Goal: Check status: Check status

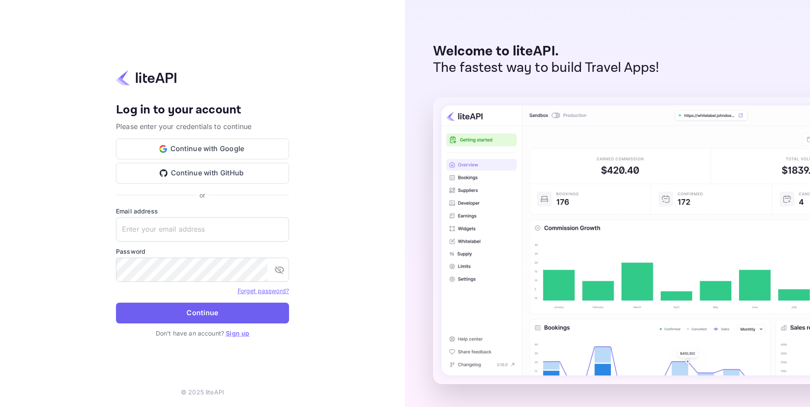
type input "[EMAIL_ADDRESS][DOMAIN_NAME]"
click at [200, 310] on button "Continue" at bounding box center [202, 312] width 173 height 21
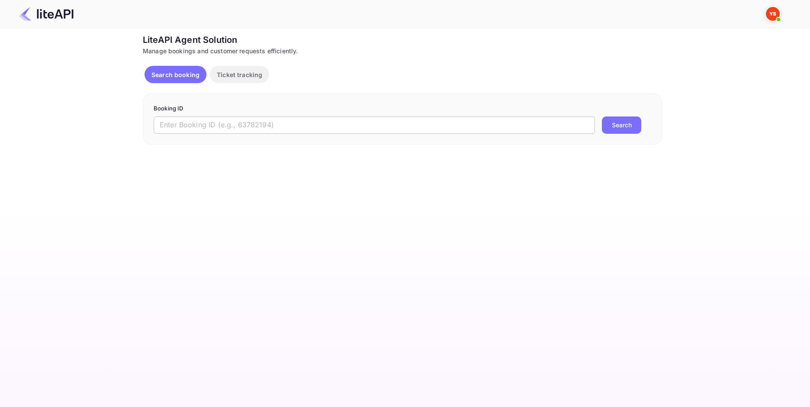
click at [233, 129] on input "text" at bounding box center [374, 124] width 441 height 17
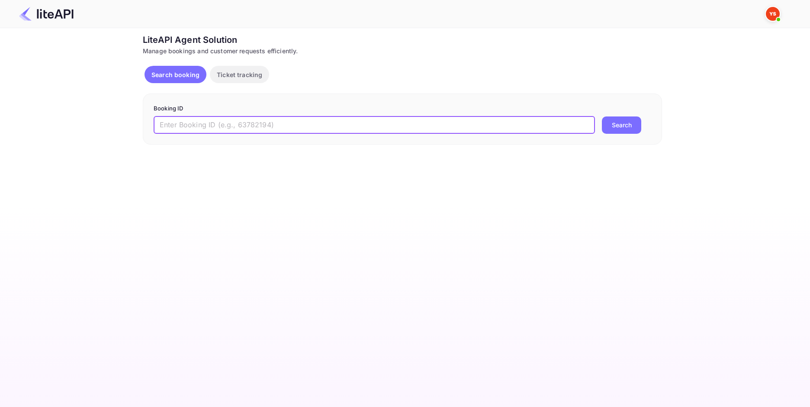
click at [233, 128] on input "text" at bounding box center [374, 124] width 441 height 17
paste input "8564133"
type input "8564133"
click at [621, 123] on button "Search" at bounding box center [621, 124] width 39 height 17
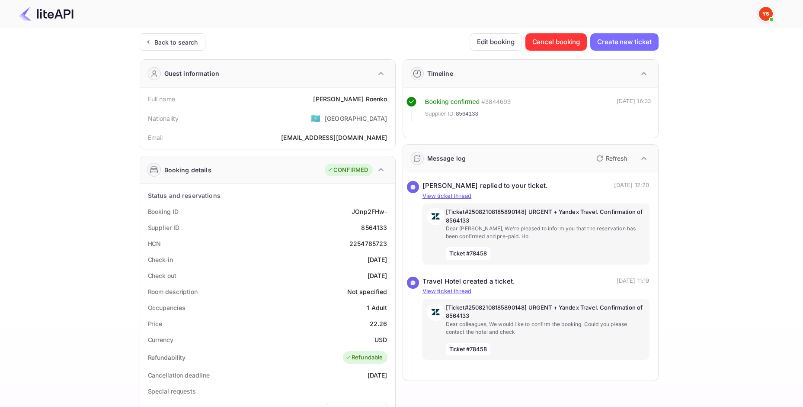
click at [362, 86] on div "Guest information" at bounding box center [267, 74] width 255 height 28
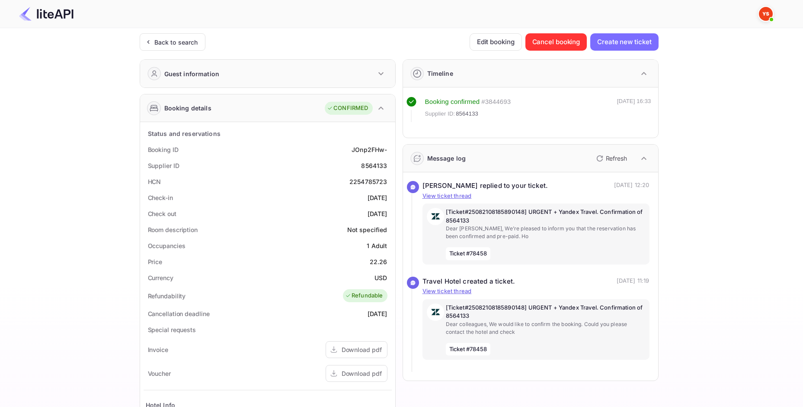
click at [363, 78] on div "Guest information" at bounding box center [267, 74] width 255 height 28
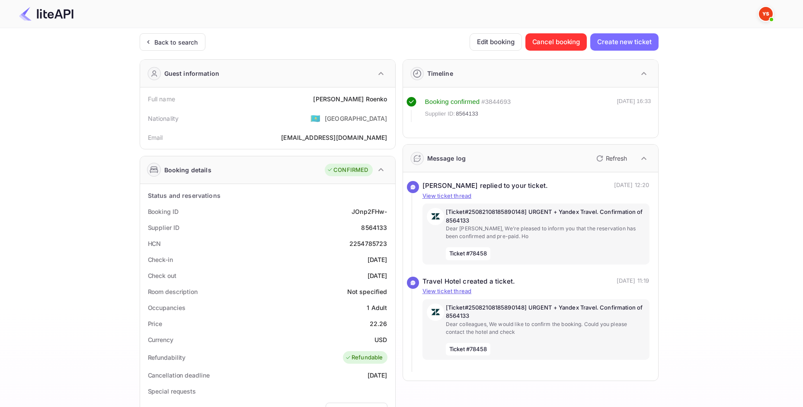
click at [368, 102] on div "Sergei Roenko" at bounding box center [350, 98] width 74 height 9
copy div "Sergei Roenko"
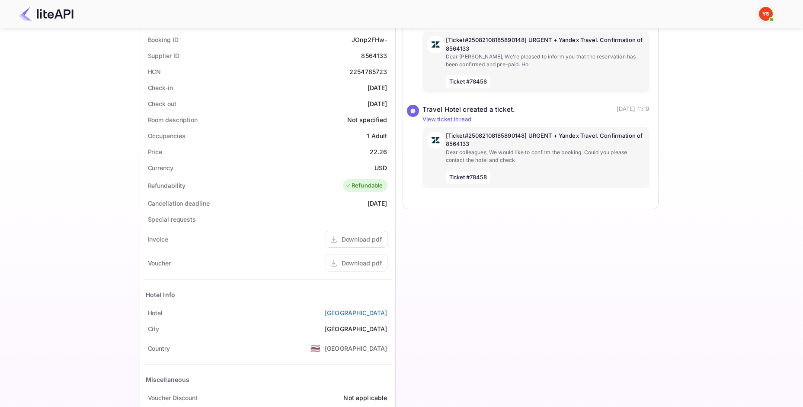
scroll to position [173, 0]
click at [382, 153] on div "22.26" at bounding box center [379, 150] width 18 height 9
copy div "22.26"
click at [380, 162] on div "USD" at bounding box center [381, 166] width 13 height 9
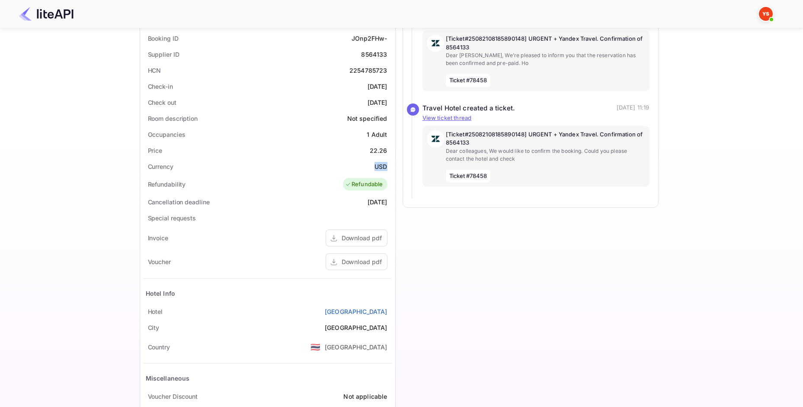
click at [380, 162] on div "USD" at bounding box center [381, 166] width 13 height 9
copy div "USD"
